Goal: Find specific page/section: Find specific page/section

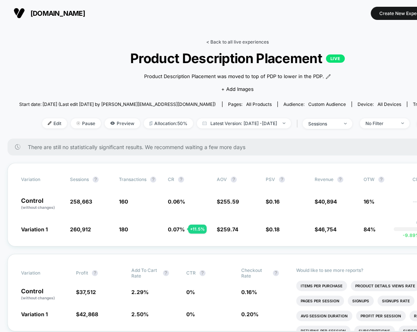
click at [208, 39] on link "< Back to all live experiences" at bounding box center [237, 42] width 62 height 6
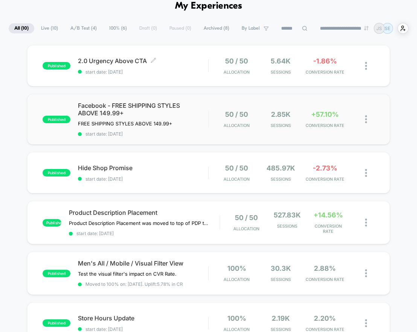
scroll to position [38, 0]
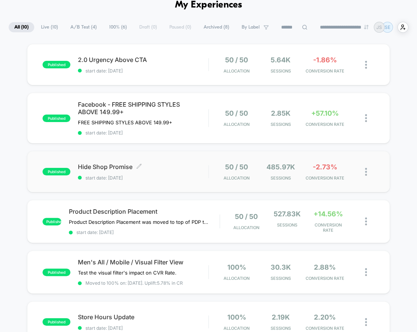
click at [186, 163] on span "Hide Shop Promise Click to edit experience details" at bounding box center [143, 167] width 130 height 8
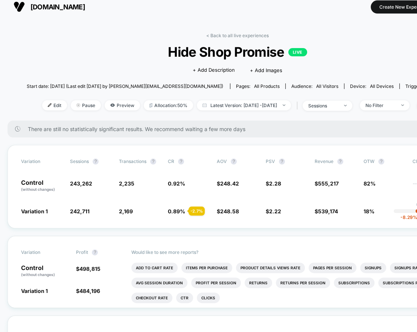
scroll to position [16, 0]
